Goal: Find specific page/section: Find specific page/section

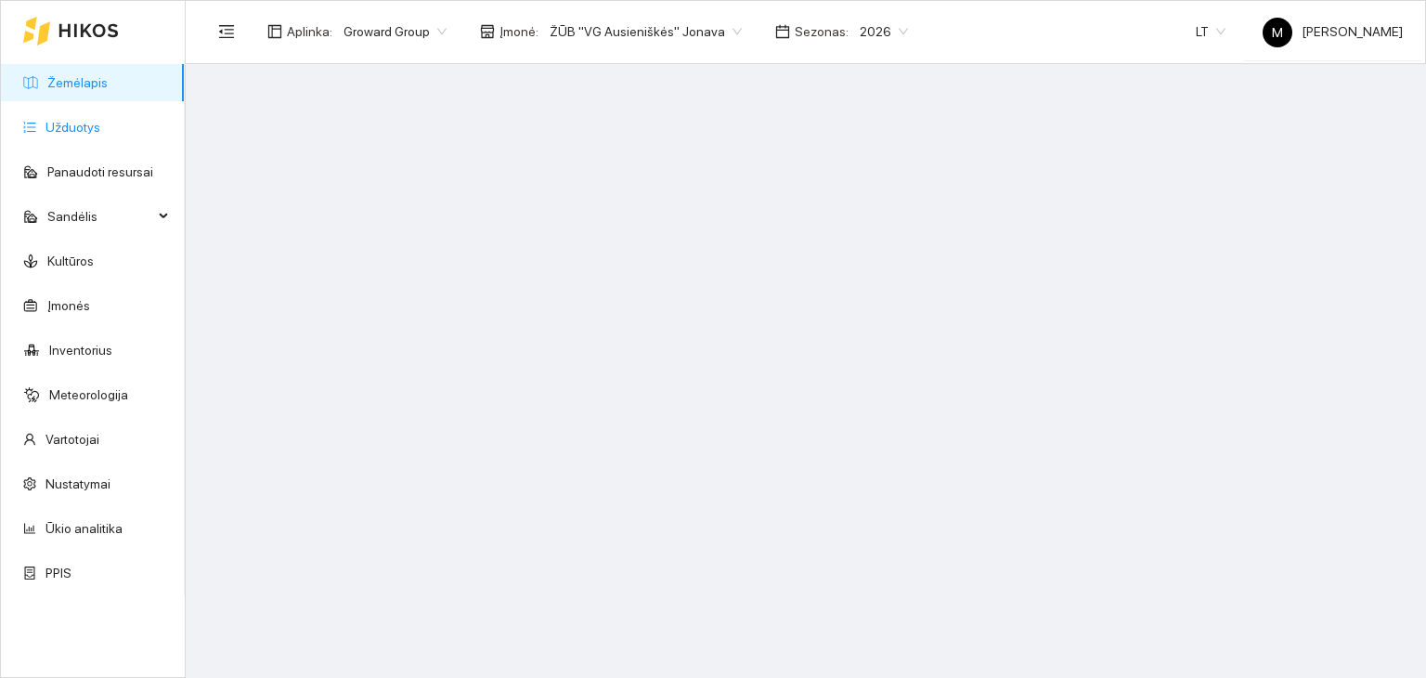
click at [81, 134] on link "Užduotys" at bounding box center [72, 127] width 55 height 15
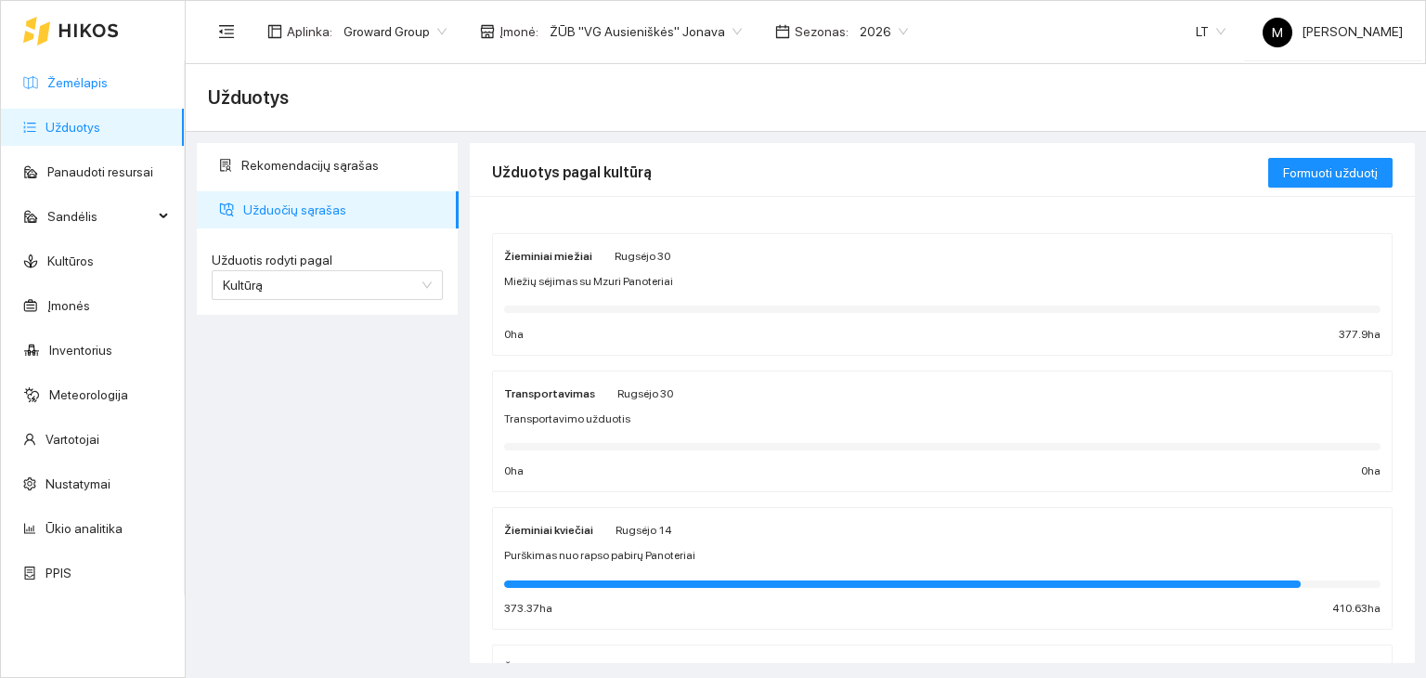
click at [108, 90] on link "Žemėlapis" at bounding box center [77, 82] width 60 height 15
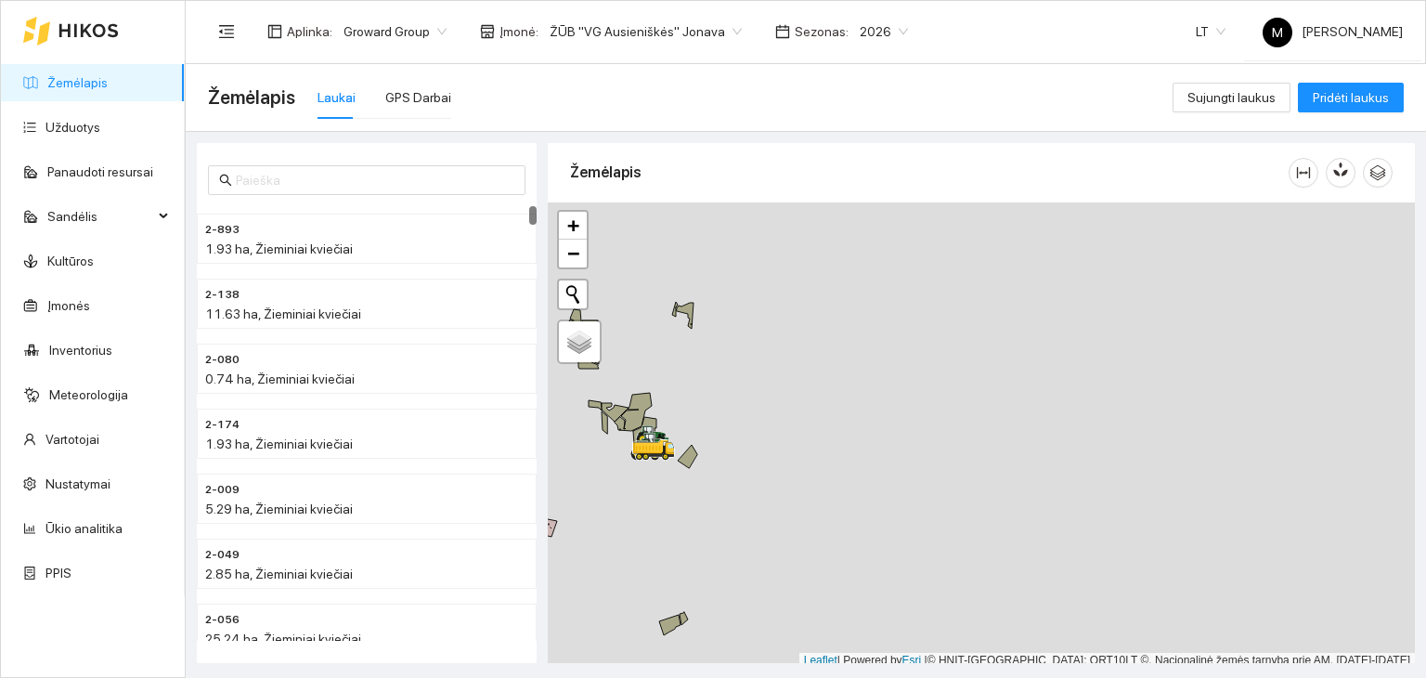
scroll to position [5, 0]
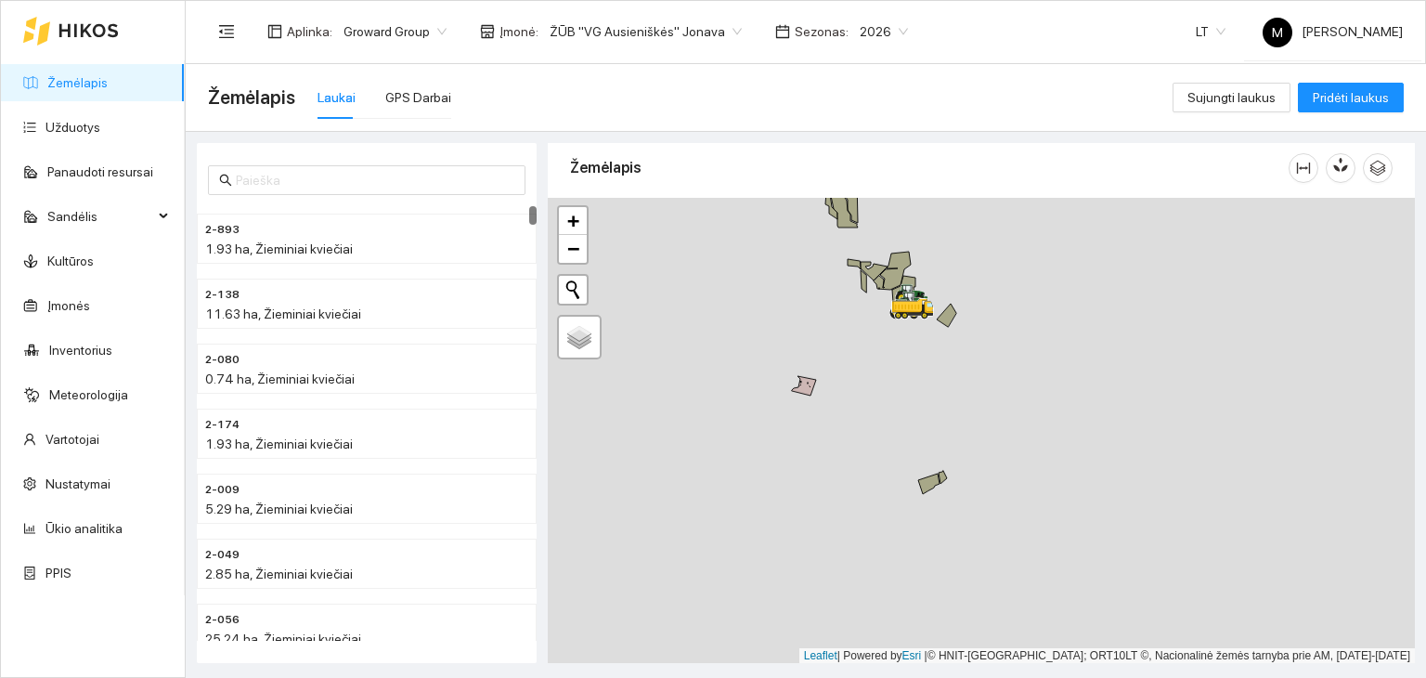
drag, startPoint x: 797, startPoint y: 445, endPoint x: 936, endPoint y: 387, distance: 150.7
click at [932, 355] on div at bounding box center [981, 431] width 867 height 466
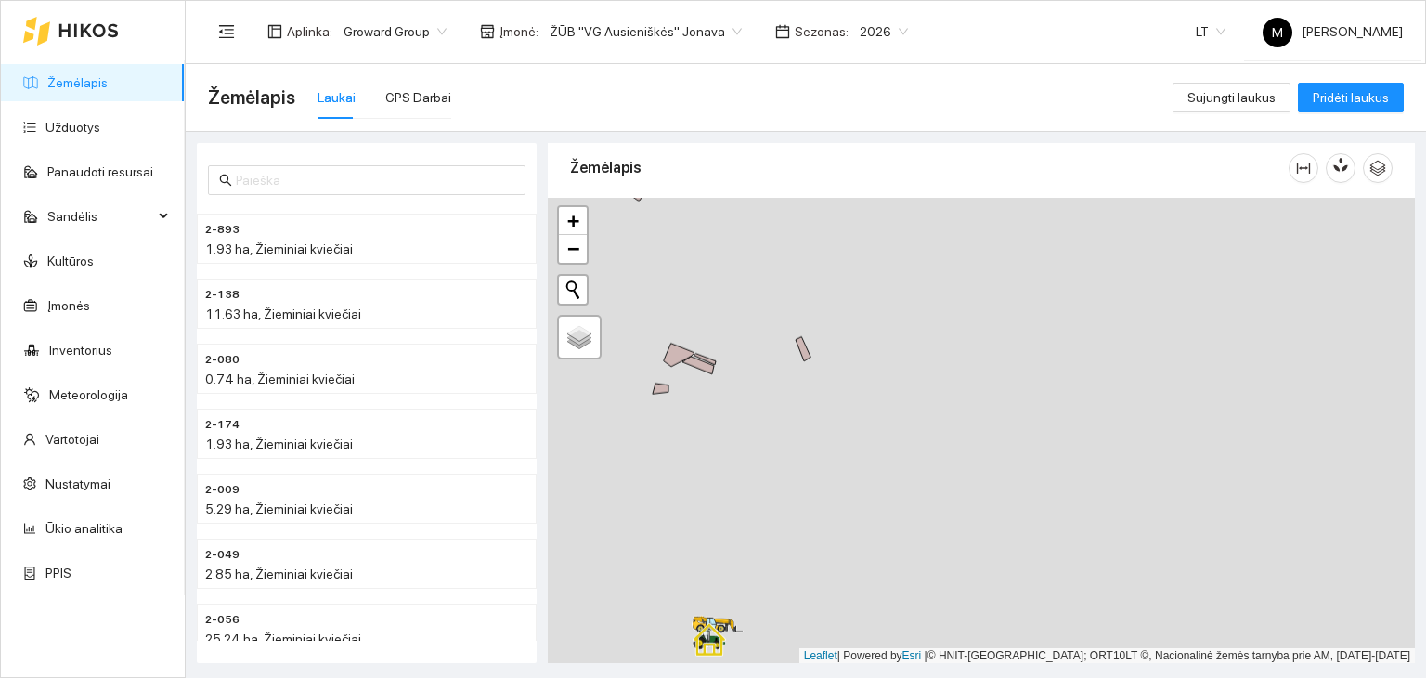
drag, startPoint x: 905, startPoint y: 535, endPoint x: 898, endPoint y: 372, distance: 162.6
click at [932, 229] on div at bounding box center [981, 431] width 867 height 466
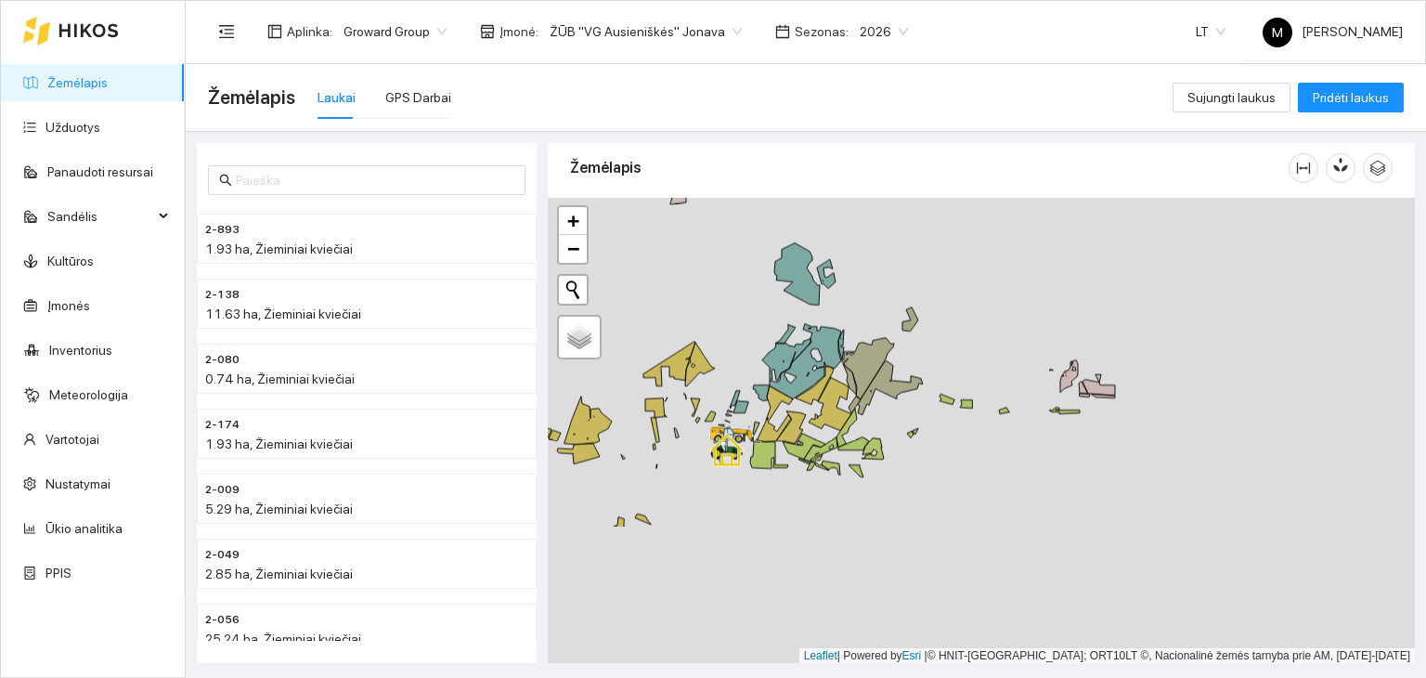
drag, startPoint x: 849, startPoint y: 541, endPoint x: 870, endPoint y: 357, distance: 185.1
click at [870, 357] on icon at bounding box center [868, 368] width 52 height 61
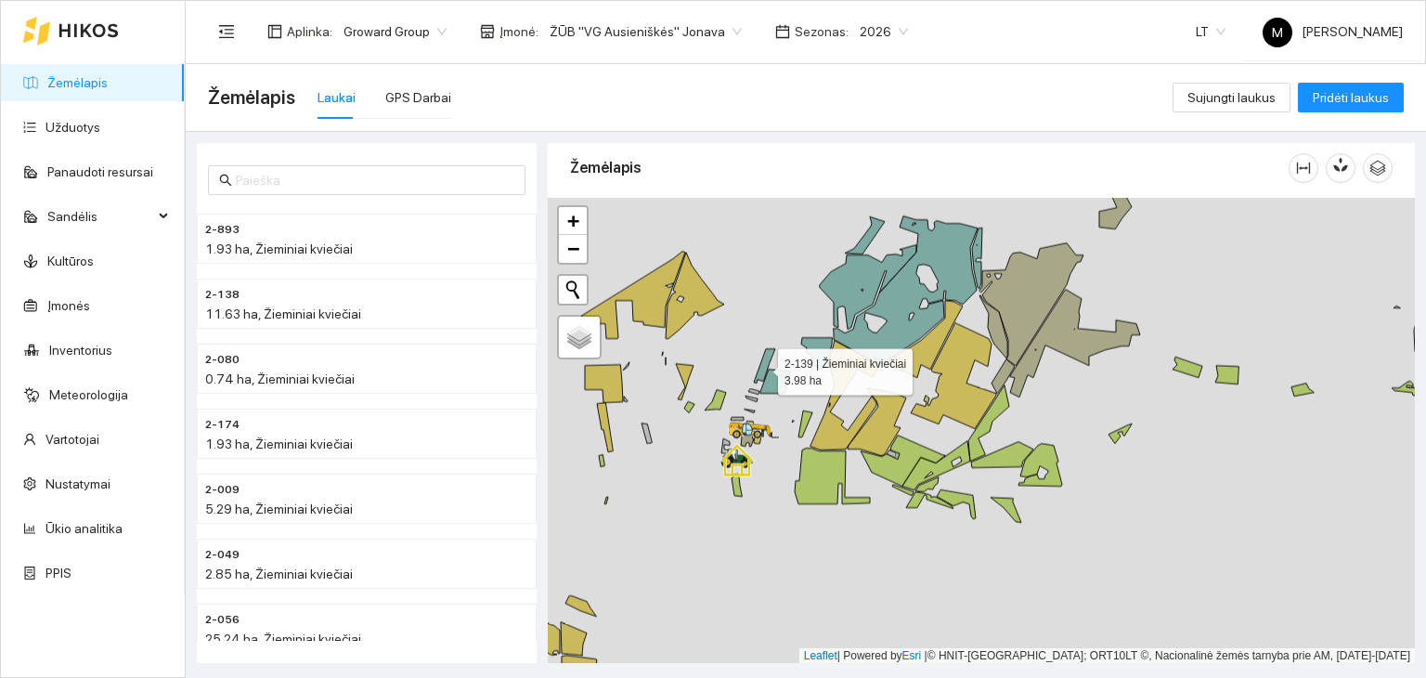
click at [761, 366] on icon at bounding box center [764, 366] width 21 height 34
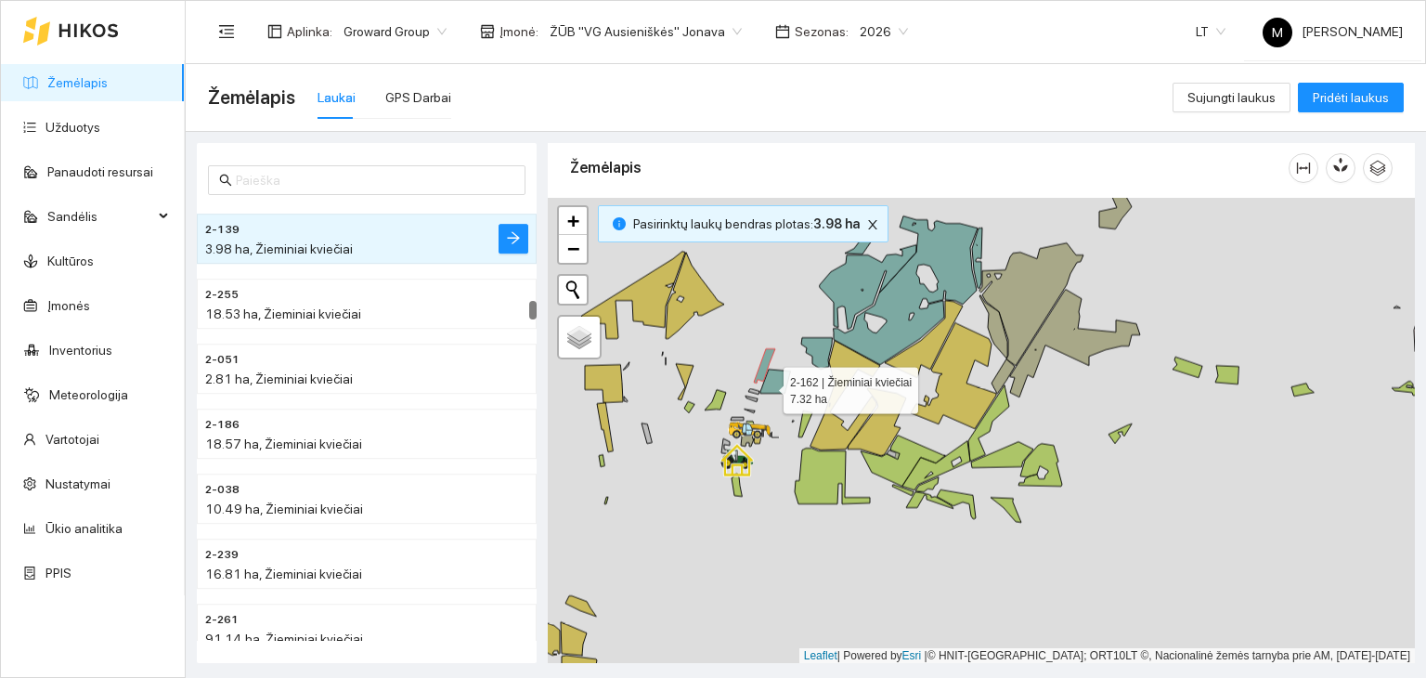
click at [769, 385] on icon at bounding box center [775, 382] width 30 height 24
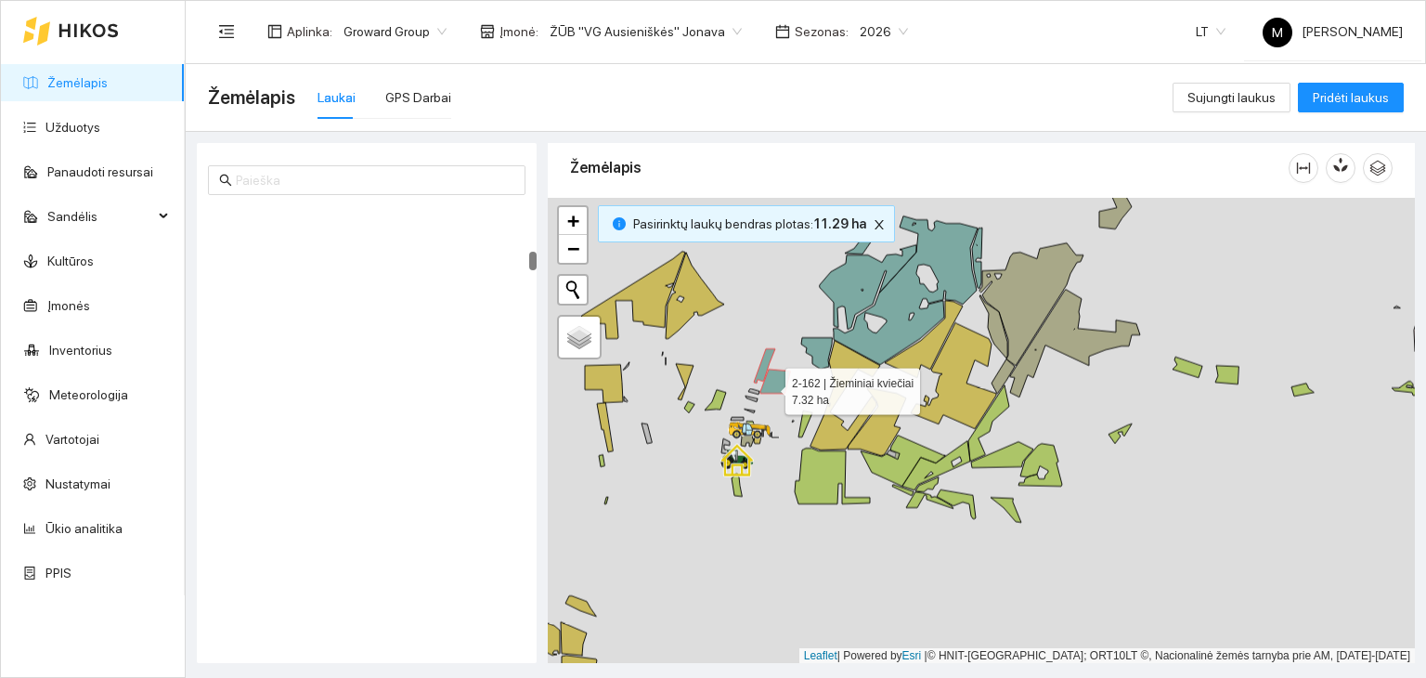
scroll to position [1168, 0]
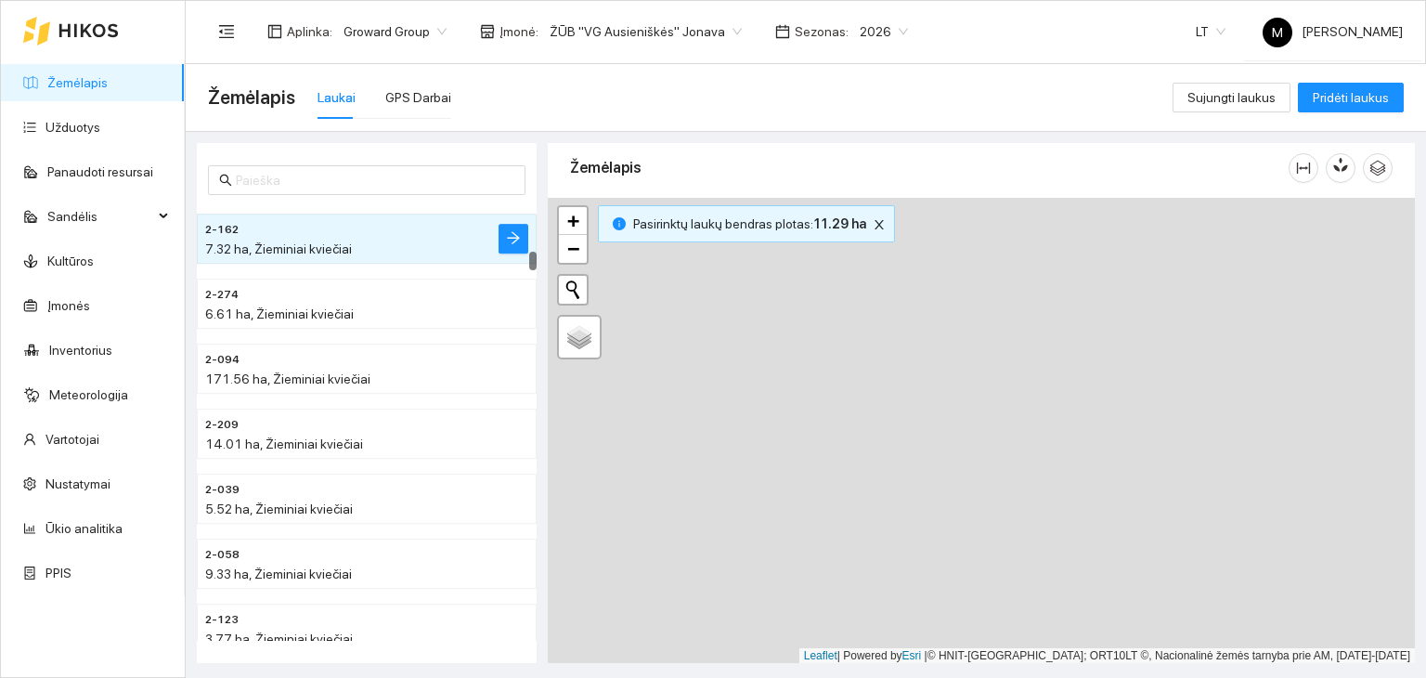
drag, startPoint x: 835, startPoint y: 541, endPoint x: 765, endPoint y: 71, distance: 474.9
click at [765, 71] on main "Žemėlapis Laukai GPS Darbai Sujungti laukus Pridėti laukus 2-162 7.32 ha, Žiemi…" at bounding box center [806, 371] width 1240 height 614
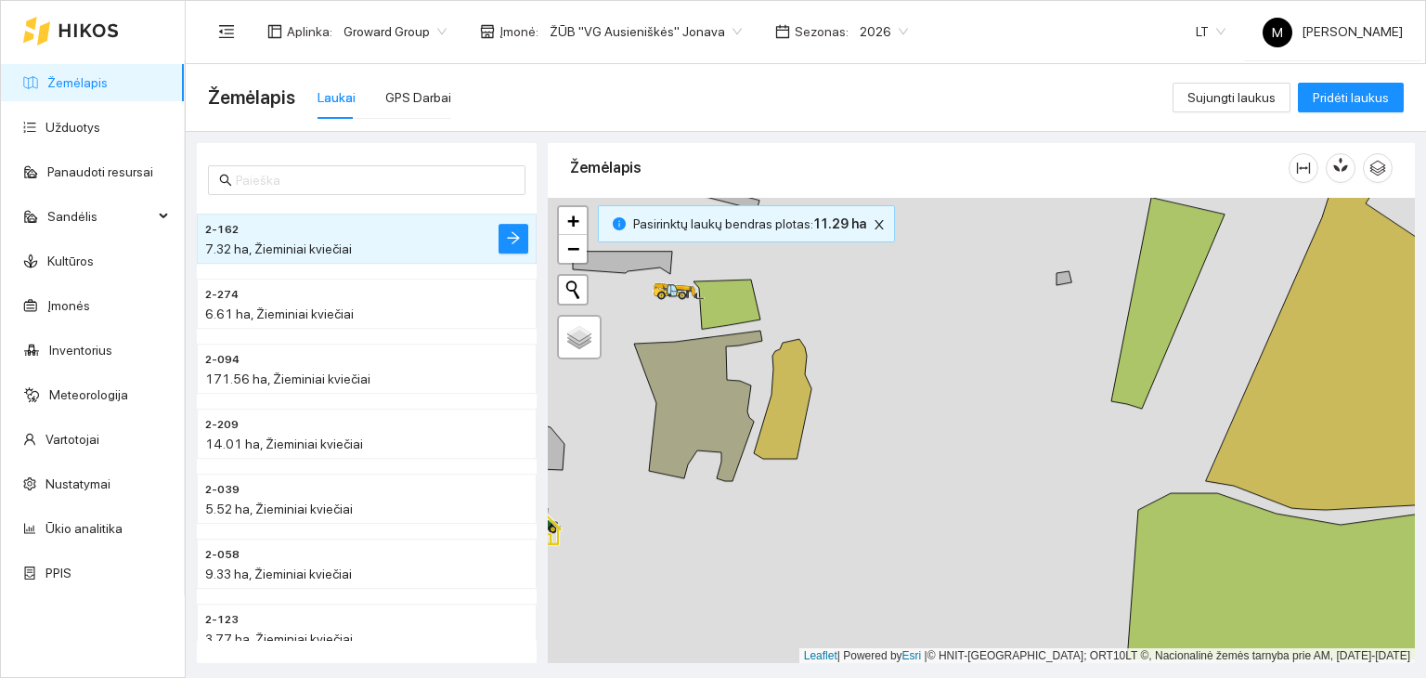
drag, startPoint x: 839, startPoint y: 357, endPoint x: 780, endPoint y: 369, distance: 60.5
click at [804, 304] on div at bounding box center [981, 431] width 867 height 466
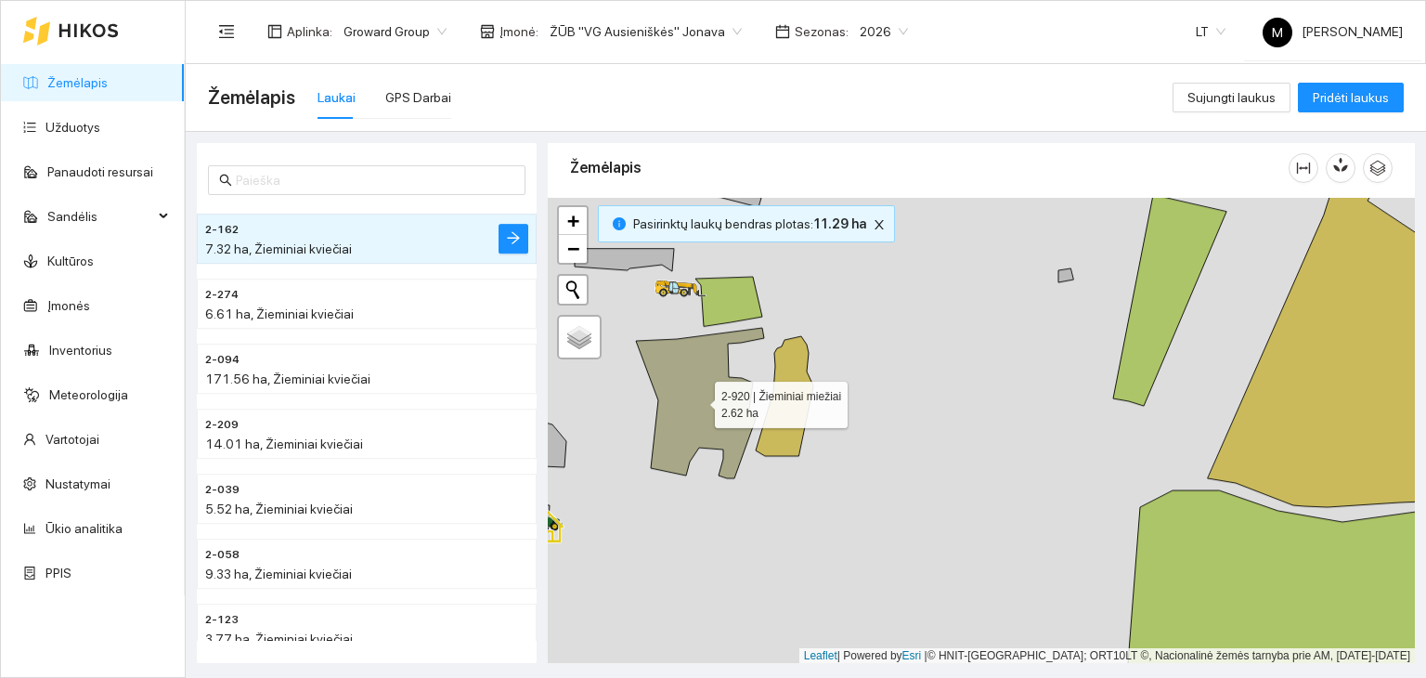
click at [720, 395] on icon at bounding box center [700, 403] width 128 height 150
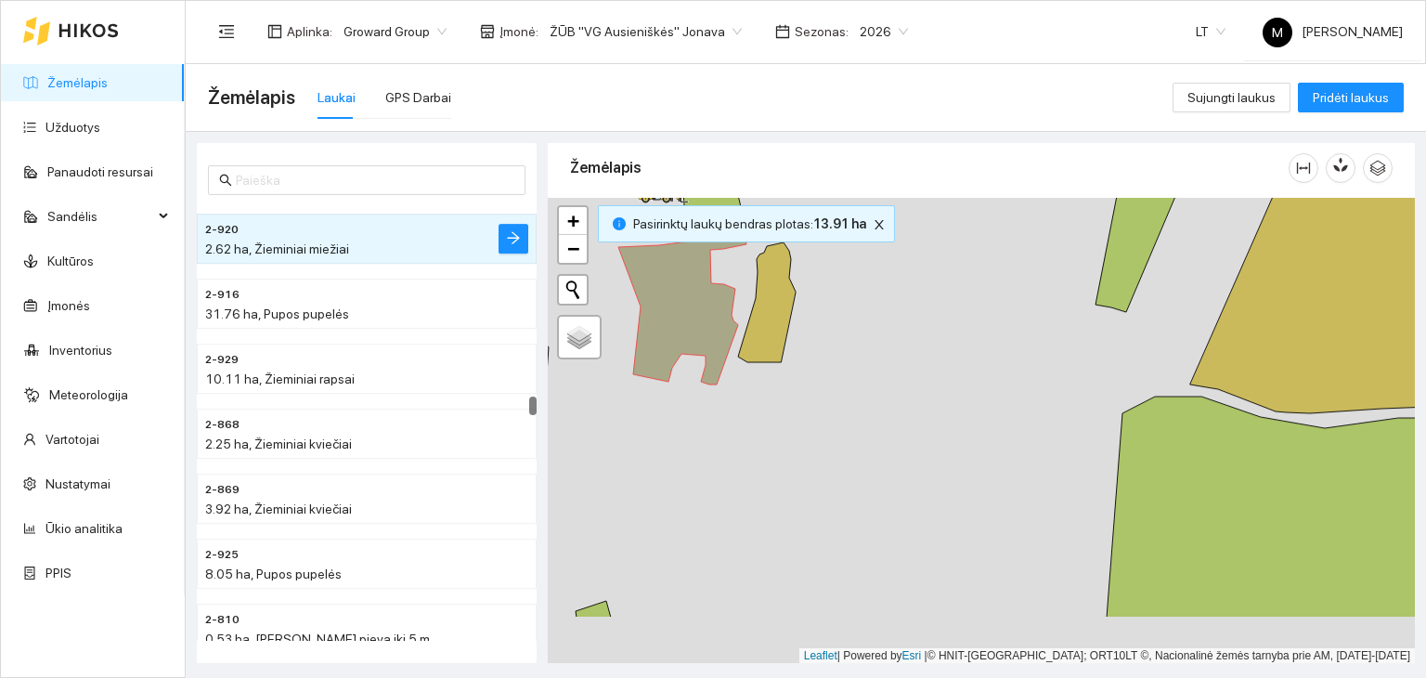
drag, startPoint x: 837, startPoint y: 536, endPoint x: 810, endPoint y: 278, distance: 259.6
click at [813, 254] on div at bounding box center [981, 431] width 867 height 466
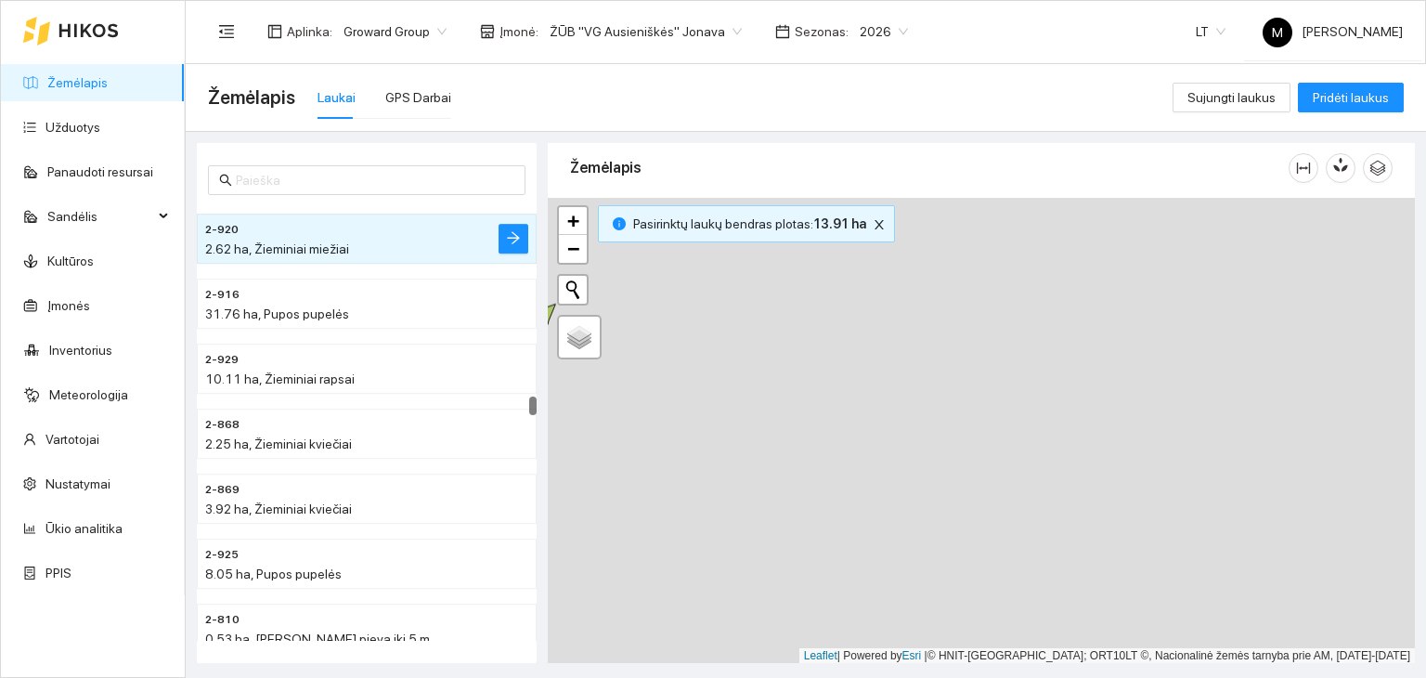
drag, startPoint x: 849, startPoint y: 335, endPoint x: 782, endPoint y: 131, distance: 215.2
click at [785, 131] on main "Žemėlapis Laukai GPS Darbai Sujungti laukus Pridėti laukus 2-920 2.62 ha, Žiemi…" at bounding box center [806, 371] width 1240 height 614
drag, startPoint x: 1010, startPoint y: 591, endPoint x: 897, endPoint y: 309, distance: 304.1
click at [897, 309] on div at bounding box center [981, 431] width 867 height 466
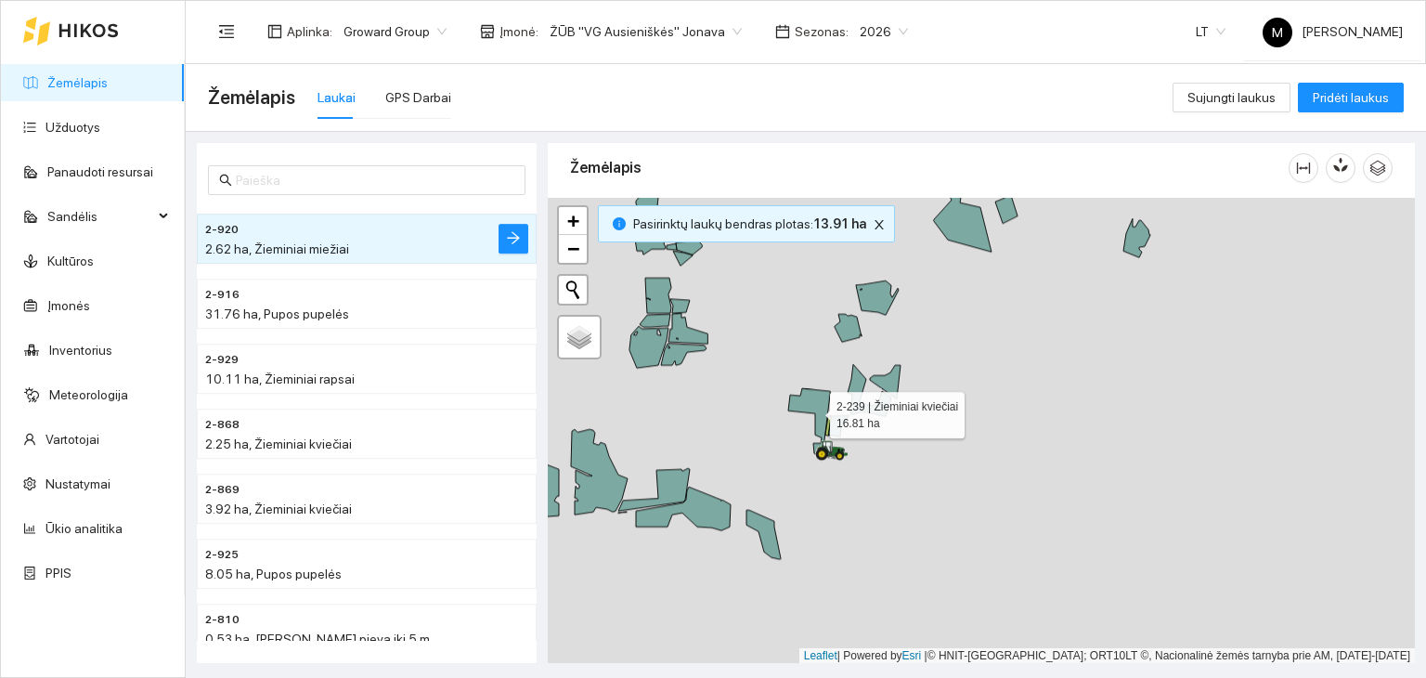
click at [821, 400] on icon at bounding box center [809, 421] width 42 height 67
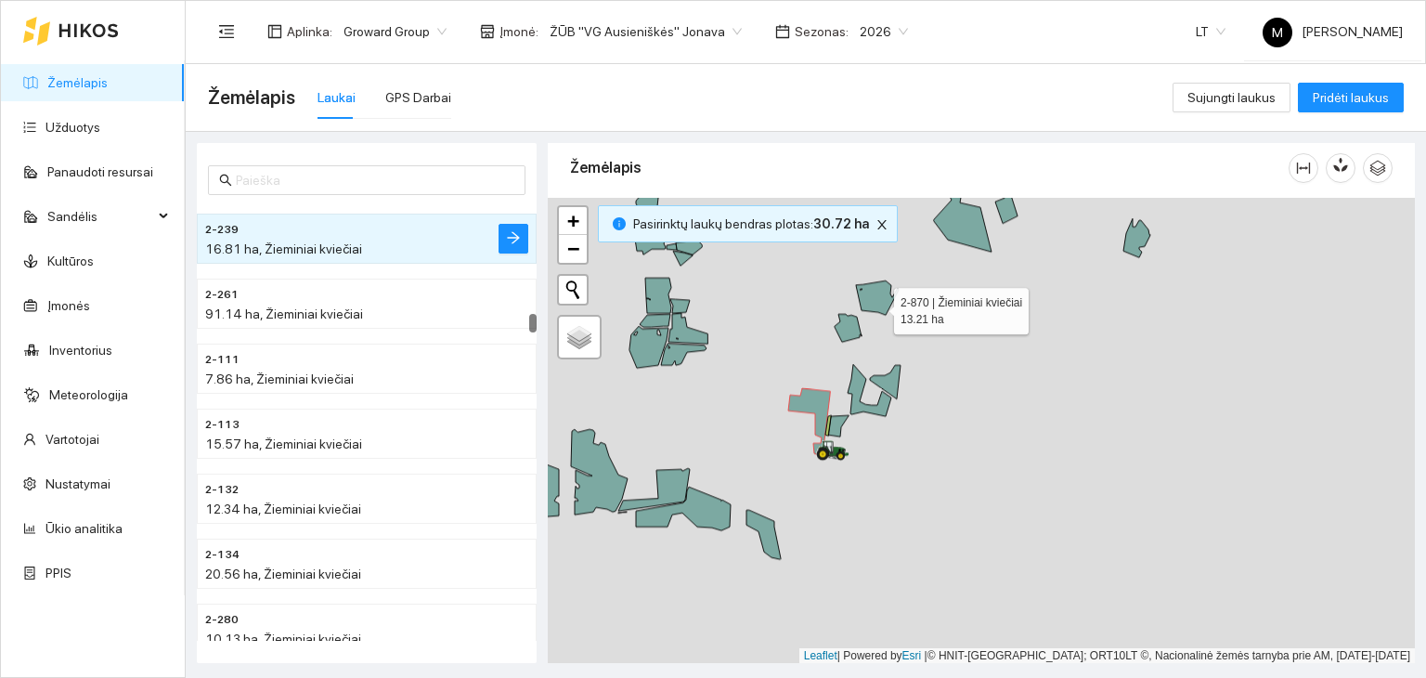
click at [877, 305] on icon at bounding box center [877, 297] width 43 height 34
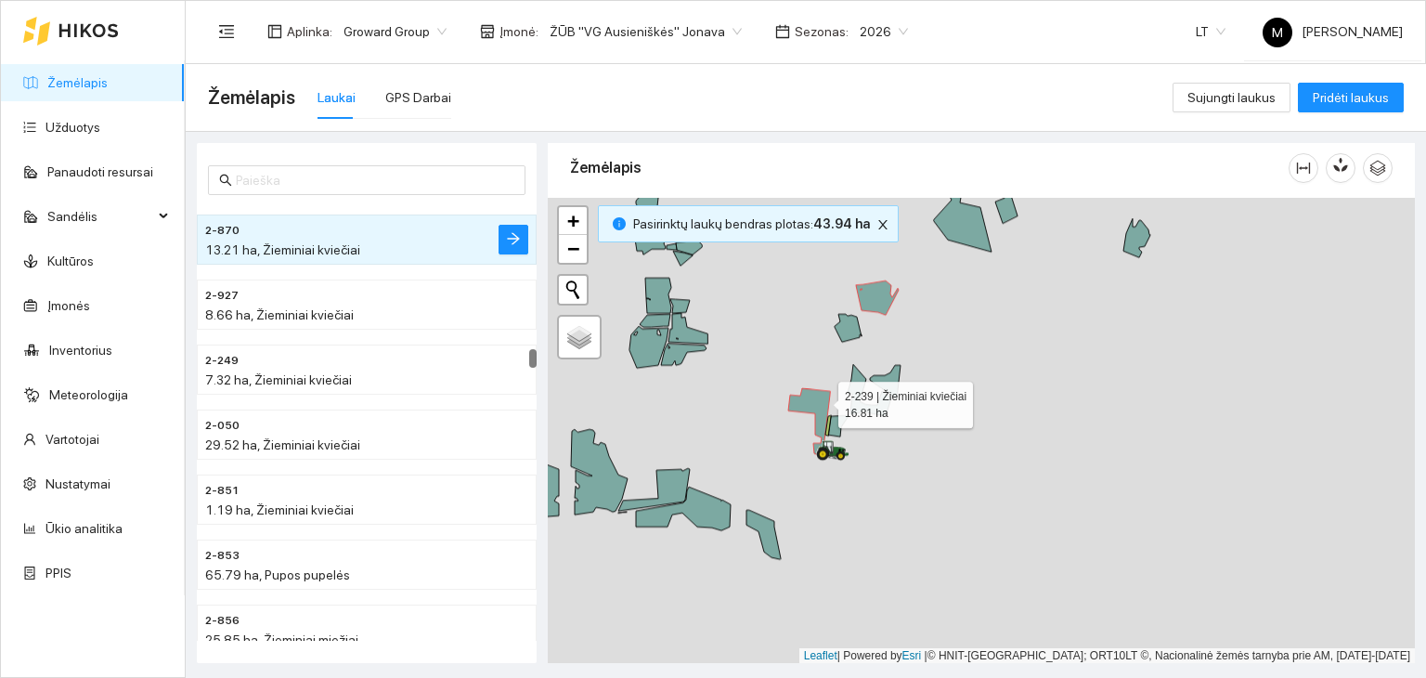
click at [822, 399] on icon at bounding box center [809, 421] width 42 height 67
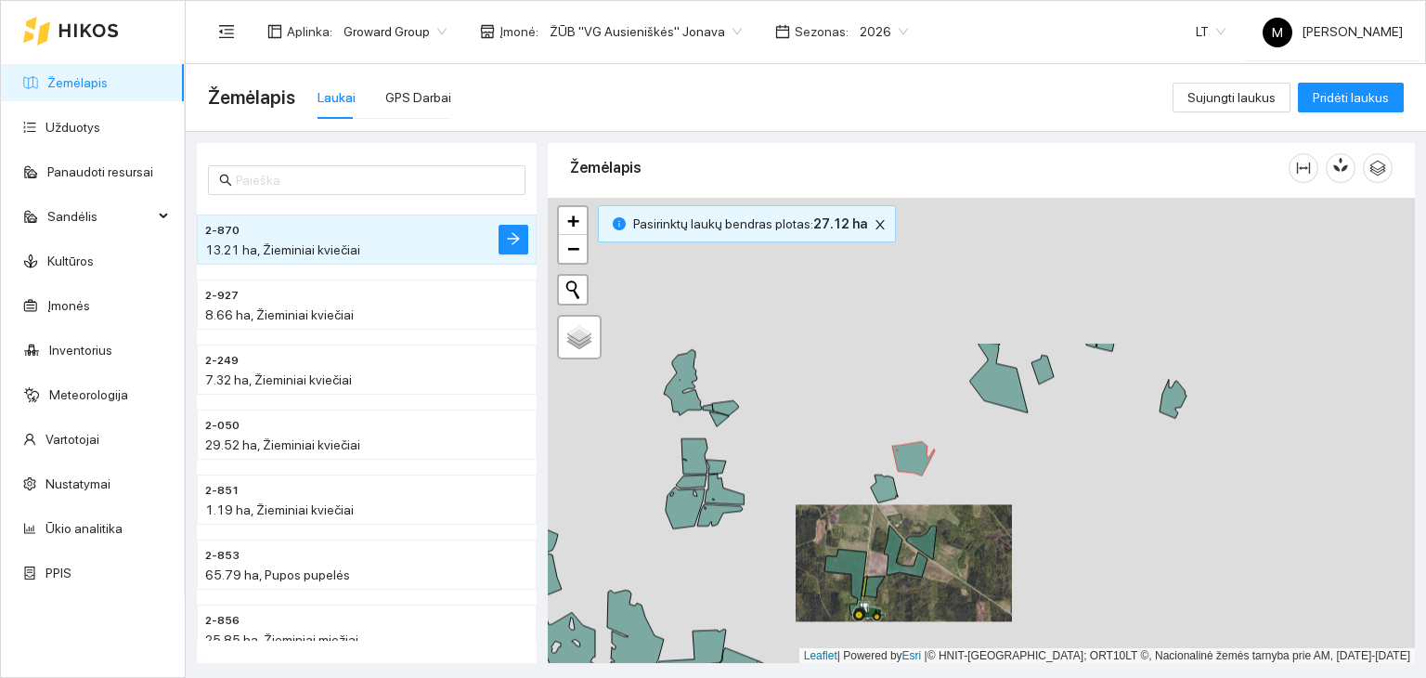
drag, startPoint x: 813, startPoint y: 295, endPoint x: 824, endPoint y: 487, distance: 192.5
click at [824, 487] on div at bounding box center [981, 431] width 867 height 466
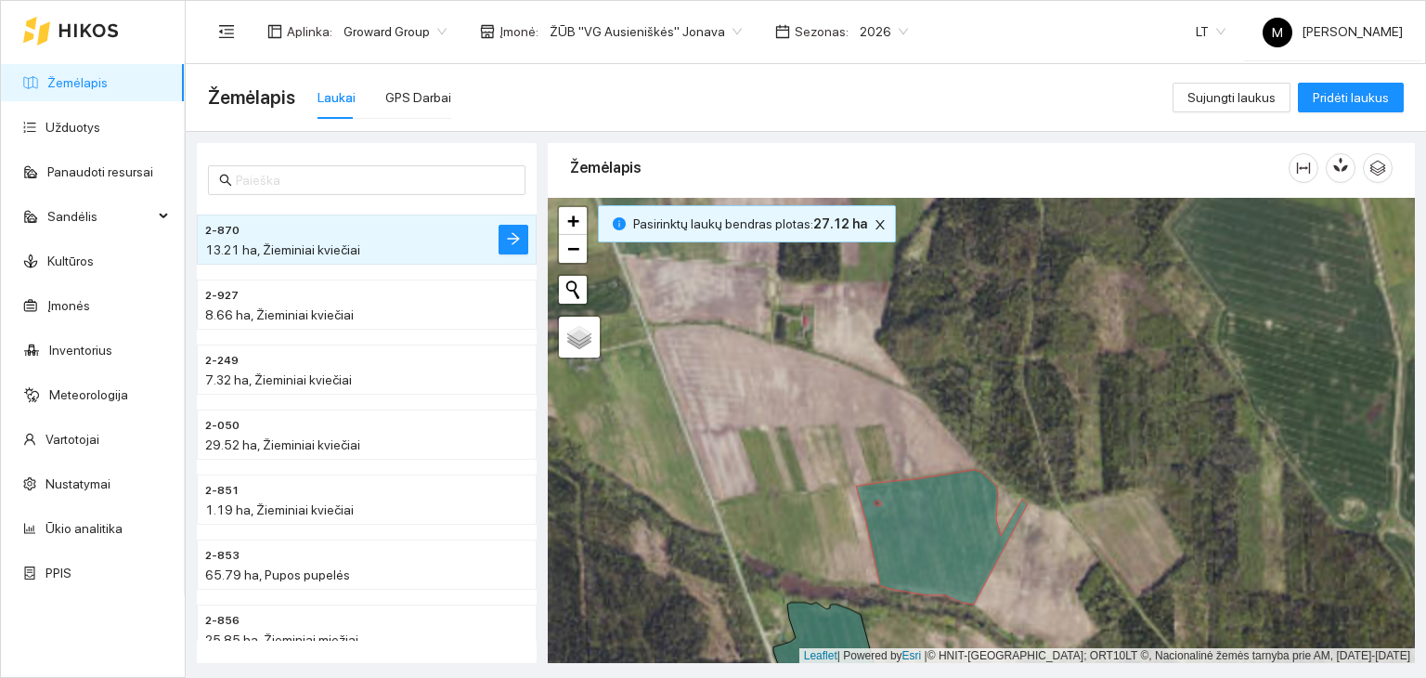
drag, startPoint x: 895, startPoint y: 373, endPoint x: 1057, endPoint y: 632, distance: 305.3
click at [1057, 632] on div at bounding box center [981, 431] width 867 height 466
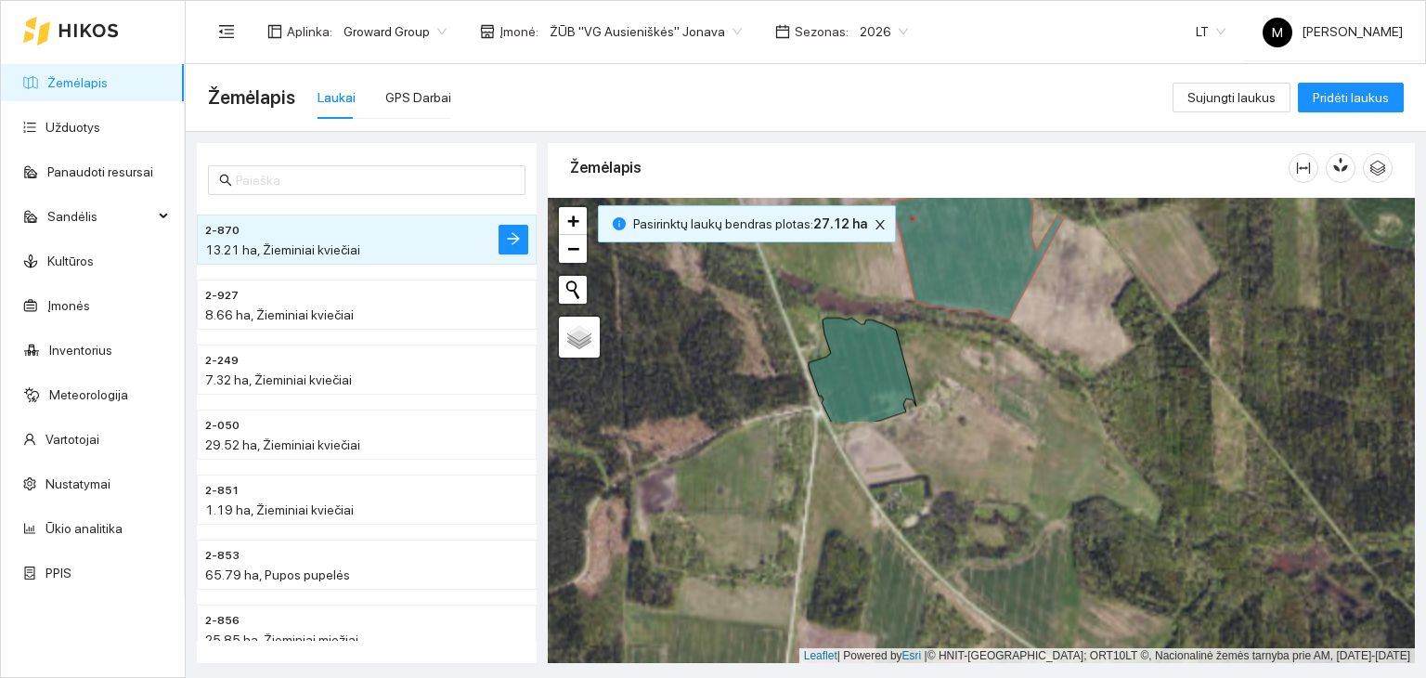
drag, startPoint x: 1036, startPoint y: 598, endPoint x: 1070, endPoint y: 310, distance: 289.7
click at [1070, 310] on div at bounding box center [981, 431] width 867 height 466
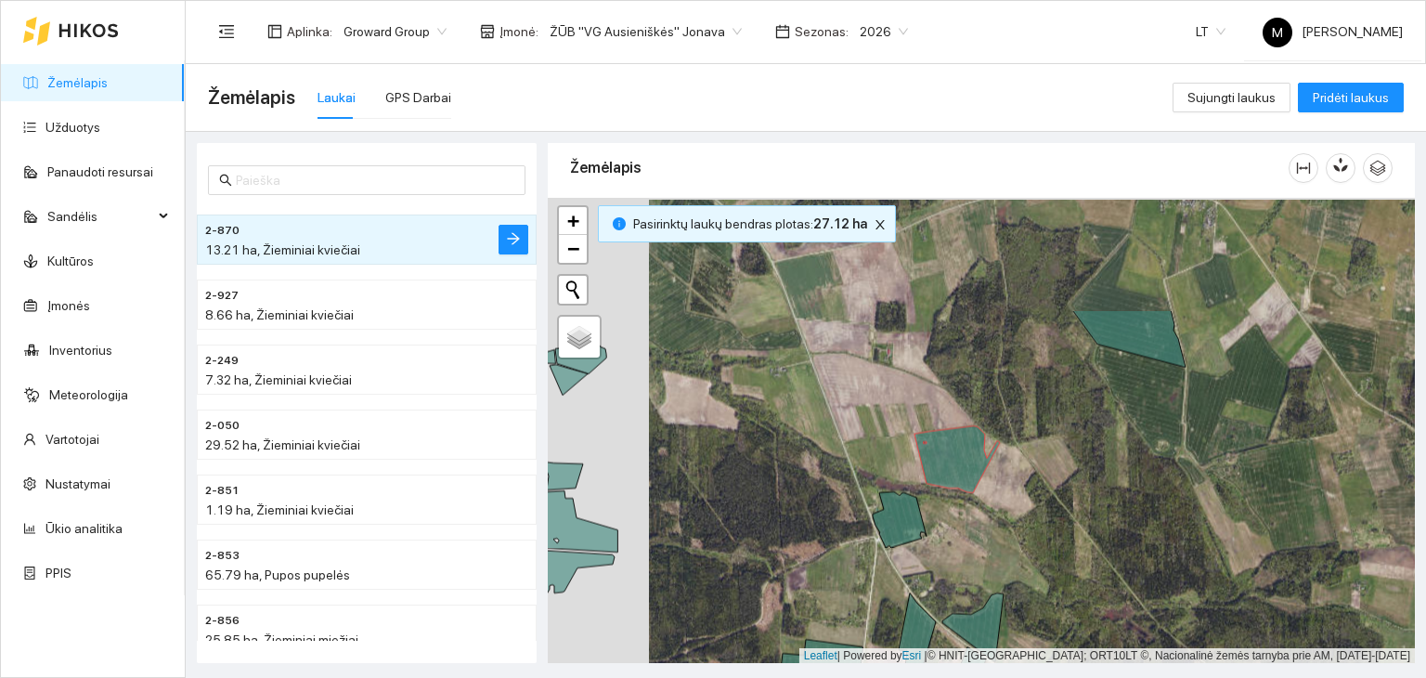
drag, startPoint x: 1118, startPoint y: 312, endPoint x: 1051, endPoint y: 472, distance: 173.1
click at [1051, 472] on div at bounding box center [981, 431] width 867 height 466
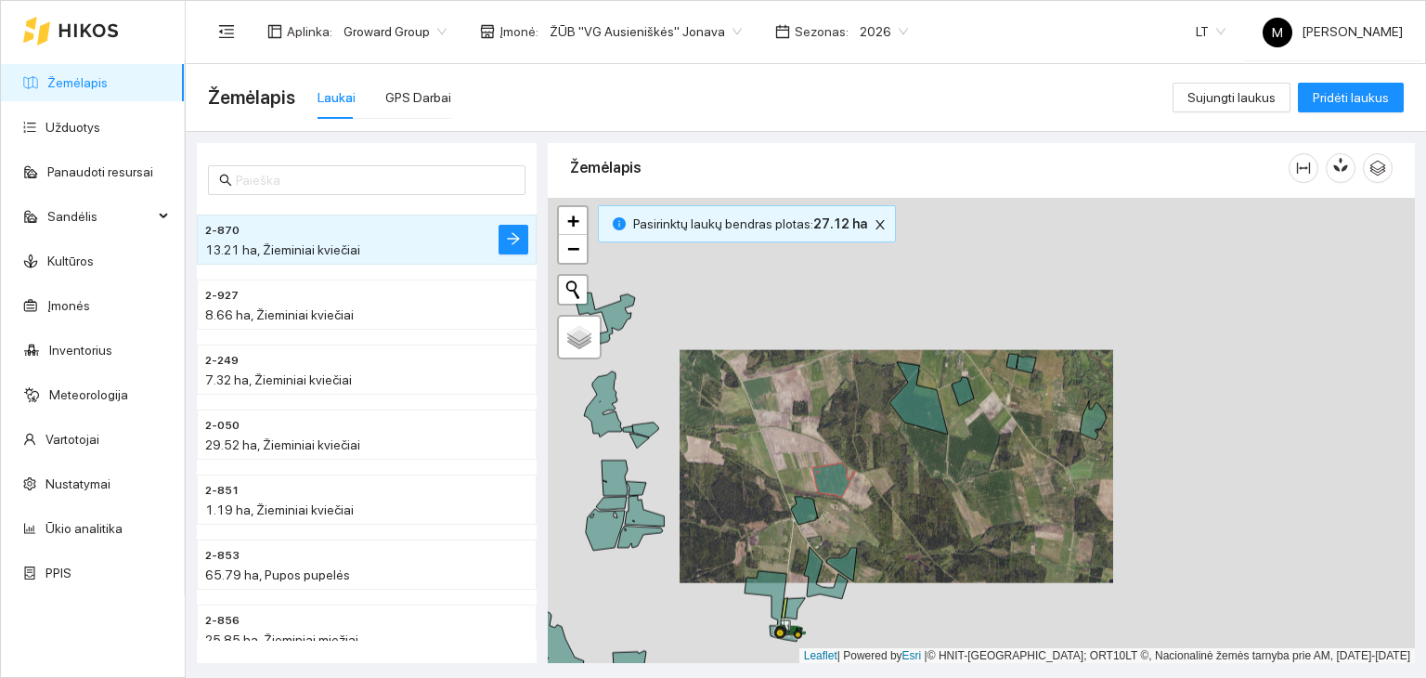
drag, startPoint x: 699, startPoint y: 299, endPoint x: 762, endPoint y: 437, distance: 152.1
click at [762, 437] on div at bounding box center [981, 431] width 867 height 466
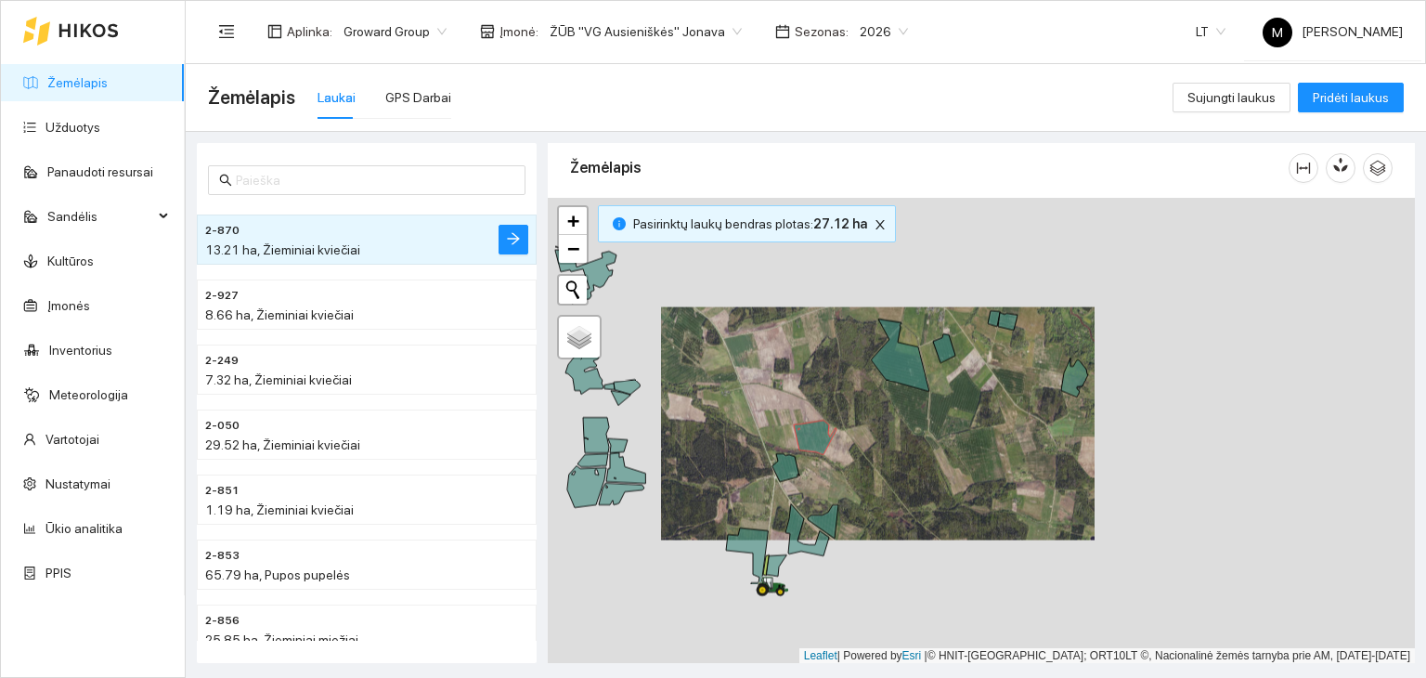
drag, startPoint x: 836, startPoint y: 566, endPoint x: 762, endPoint y: 427, distance: 157.4
click at [762, 427] on div at bounding box center [981, 431] width 867 height 466
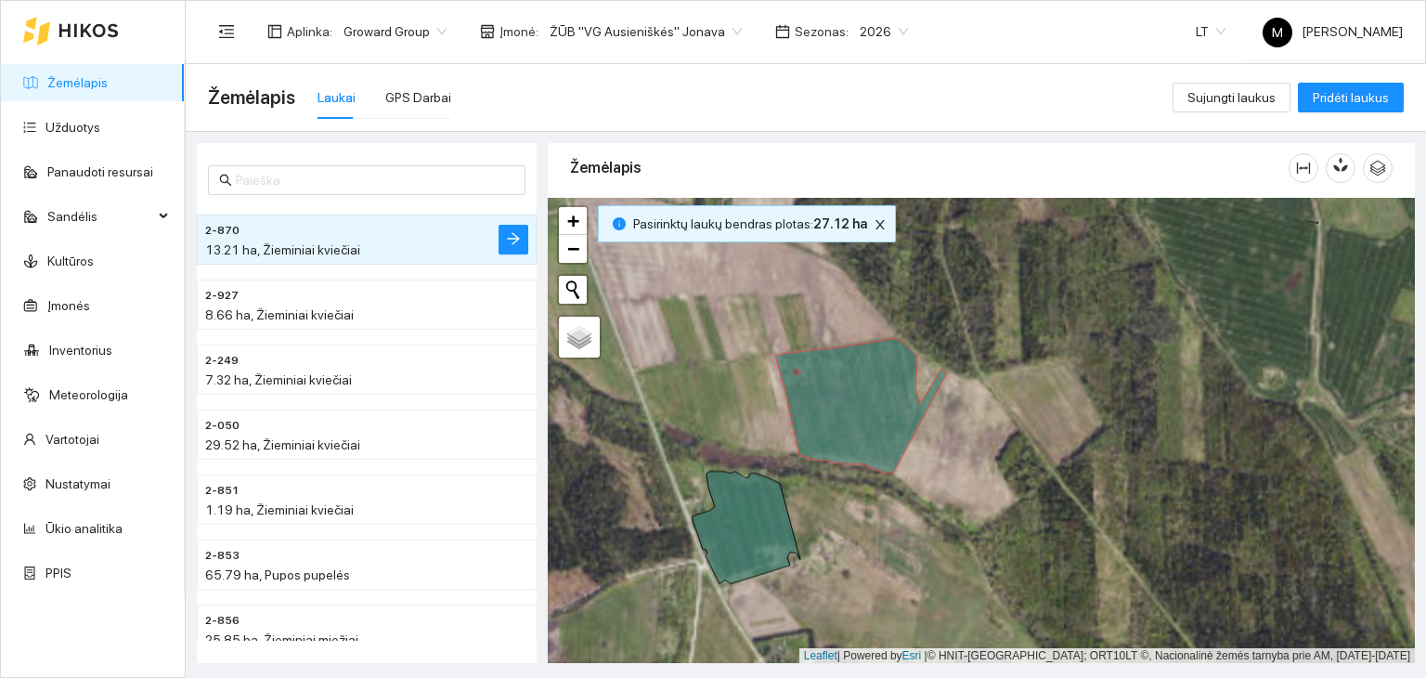
drag, startPoint x: 758, startPoint y: 333, endPoint x: 769, endPoint y: 403, distance: 70.5
click at [769, 403] on div at bounding box center [981, 431] width 867 height 466
